Goal: Information Seeking & Learning: Check status

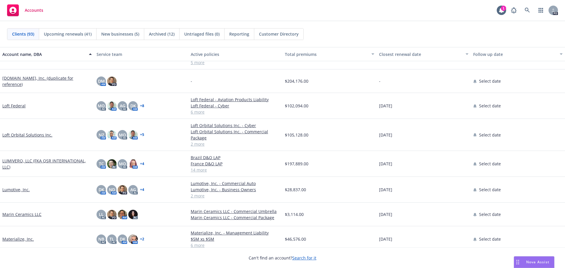
scroll to position [1060, 0]
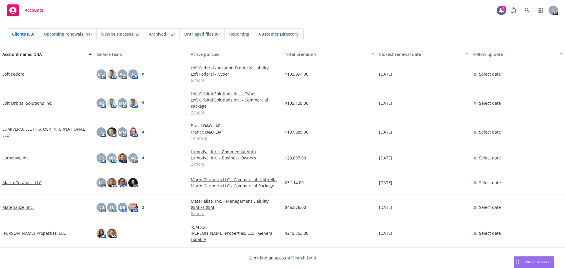
click at [40, 129] on link "LUMIVERO, LLC (FKA QSR INTERNATIONAL, LLC)" at bounding box center [47, 132] width 90 height 12
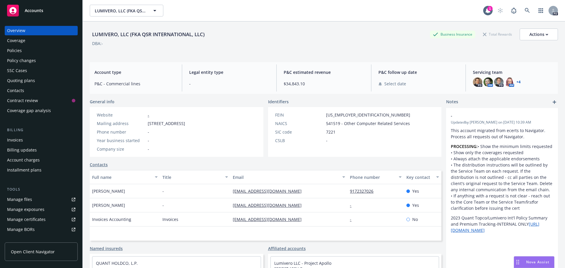
click at [18, 51] on div "Policies" at bounding box center [14, 50] width 15 height 9
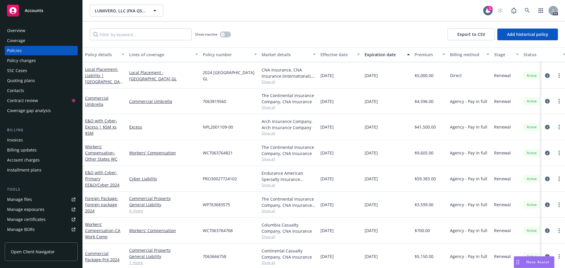
scroll to position [196, 0]
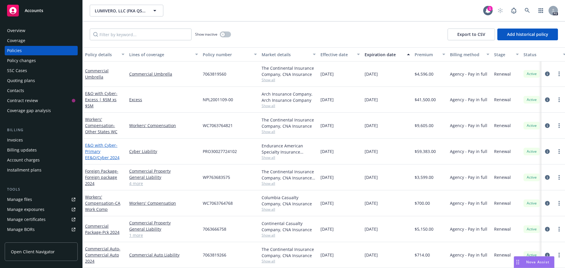
click at [104, 143] on link "E&O with Cyber - Primary EE&O/Cyber 2024" at bounding box center [102, 152] width 34 height 18
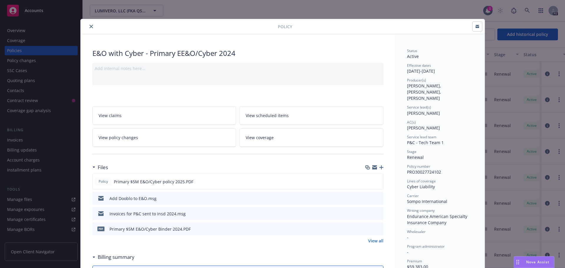
click at [90, 28] on icon "close" at bounding box center [92, 27] width 4 height 4
